Goal: Transaction & Acquisition: Purchase product/service

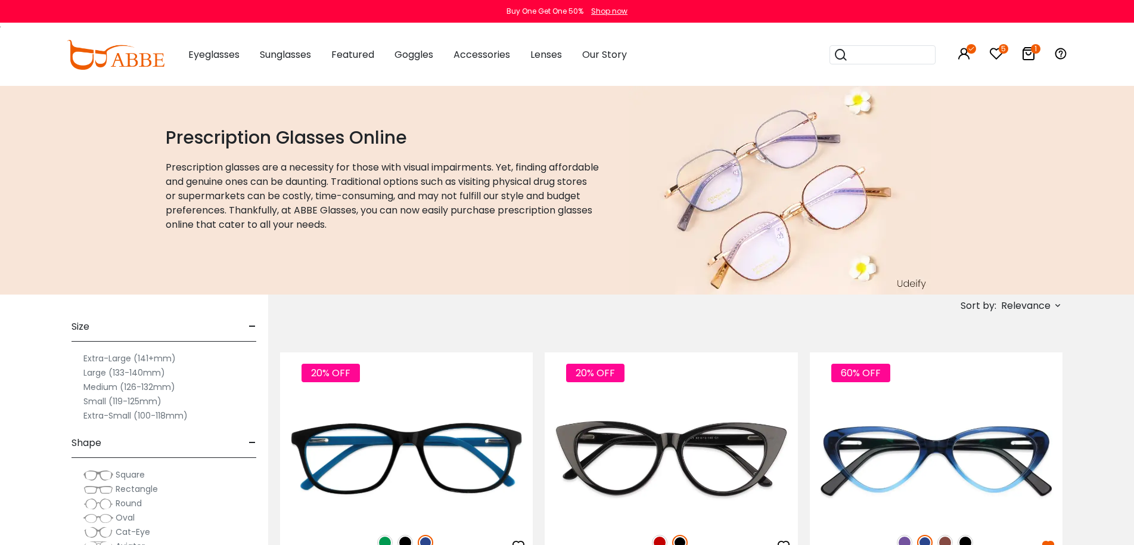
click at [1025, 303] on span "Relevance" at bounding box center [1025, 305] width 49 height 21
click at [996, 339] on label "New Arrivals" at bounding box center [999, 340] width 58 height 14
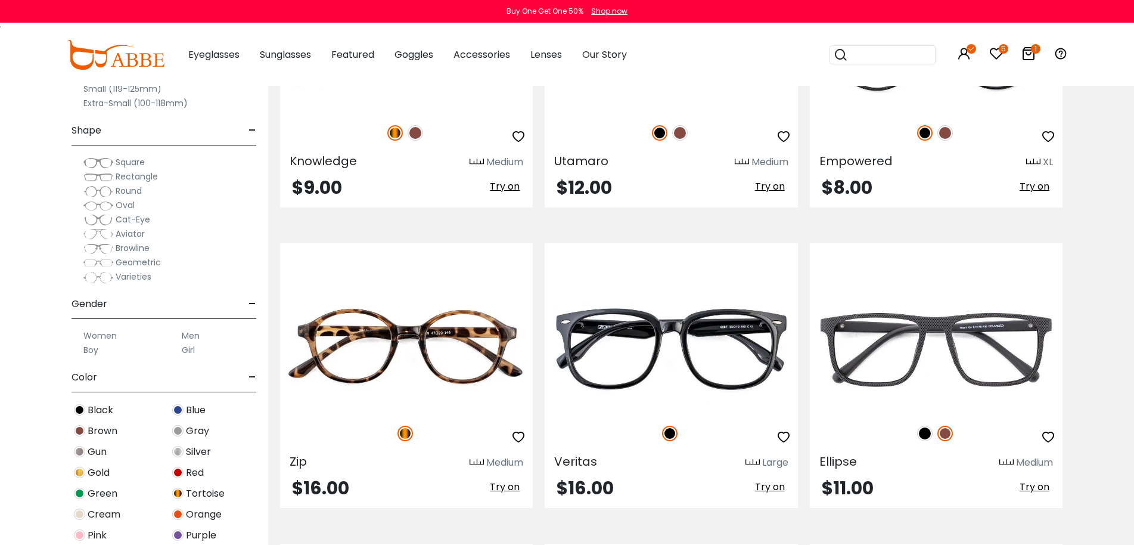
scroll to position [2146, 0]
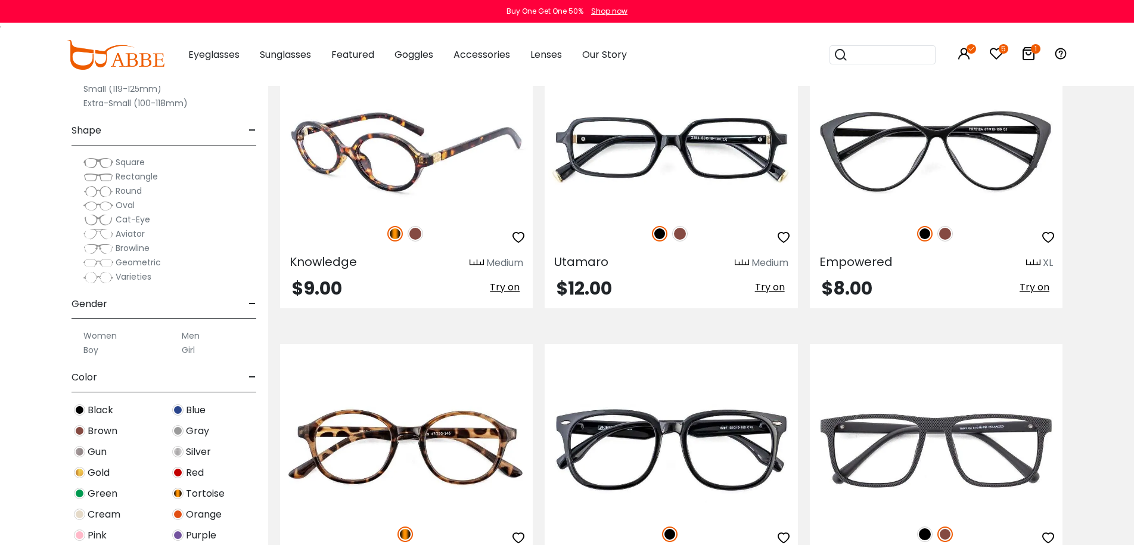
click at [412, 169] on img at bounding box center [406, 149] width 253 height 126
